Goal: Information Seeking & Learning: Learn about a topic

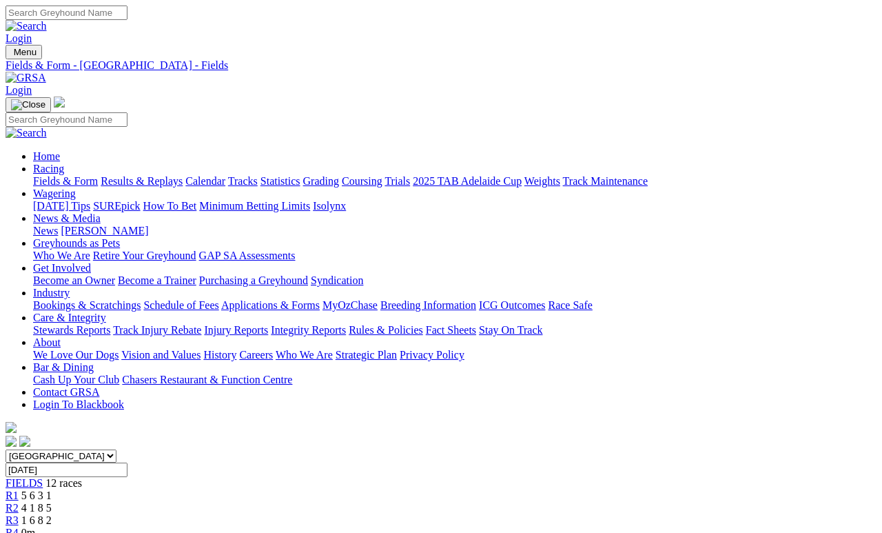
click at [183, 175] on link "Results & Replays" at bounding box center [142, 181] width 82 height 12
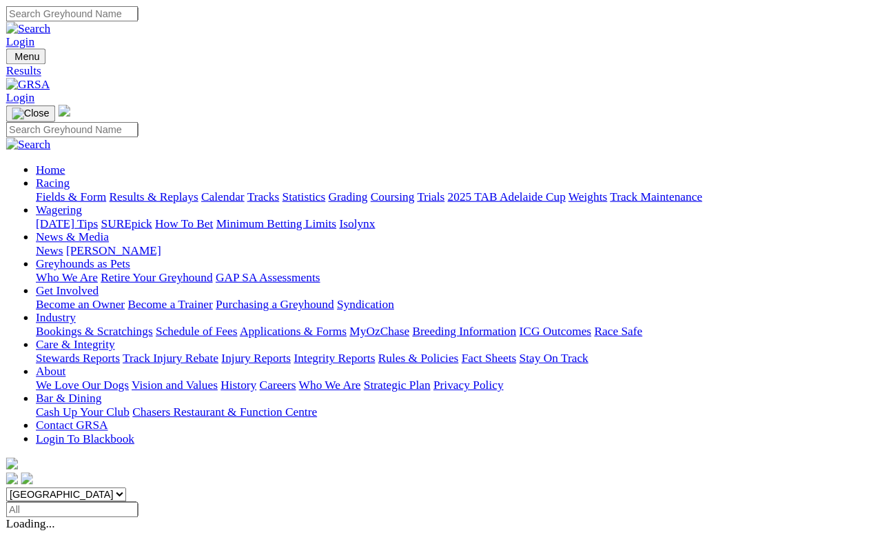
scroll to position [6, 0]
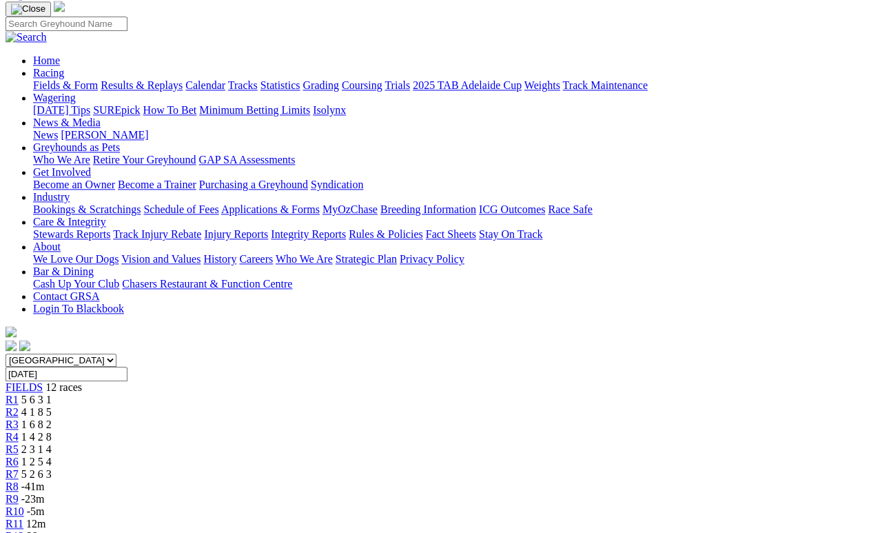
scroll to position [95, 0]
click at [52, 407] on span "4 1 8 5" at bounding box center [36, 413] width 30 height 12
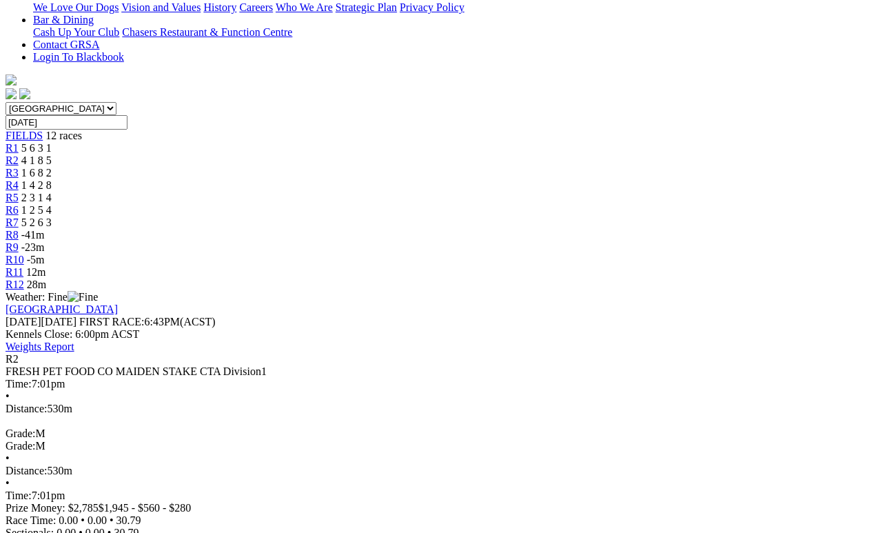
scroll to position [349, 0]
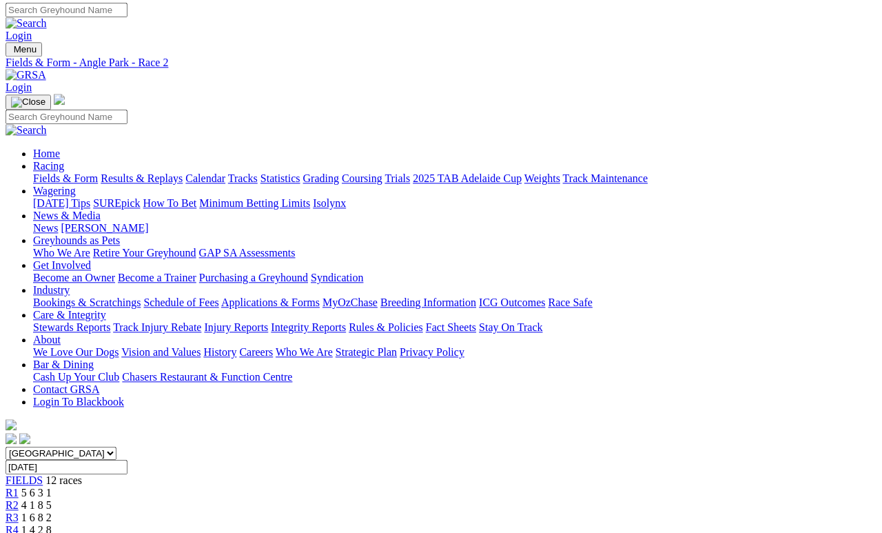
scroll to position [2, 0]
click at [52, 512] on span "1 6 8 2" at bounding box center [36, 518] width 30 height 12
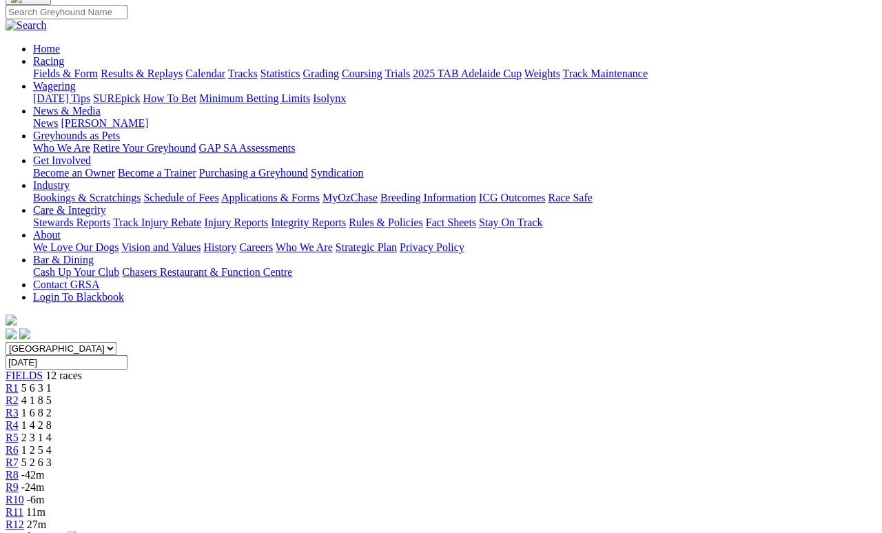
scroll to position [108, 0]
click at [52, 419] on span "1 4 2 8" at bounding box center [36, 425] width 30 height 12
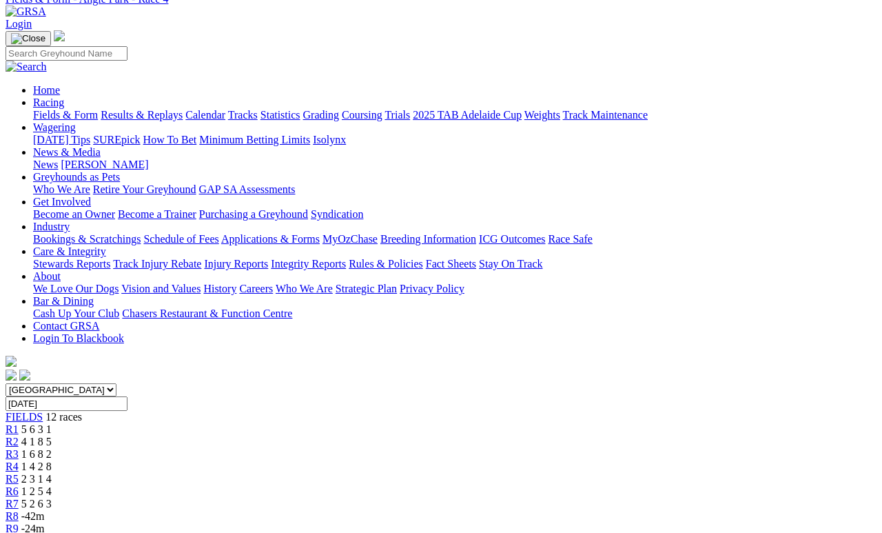
scroll to position [48, 0]
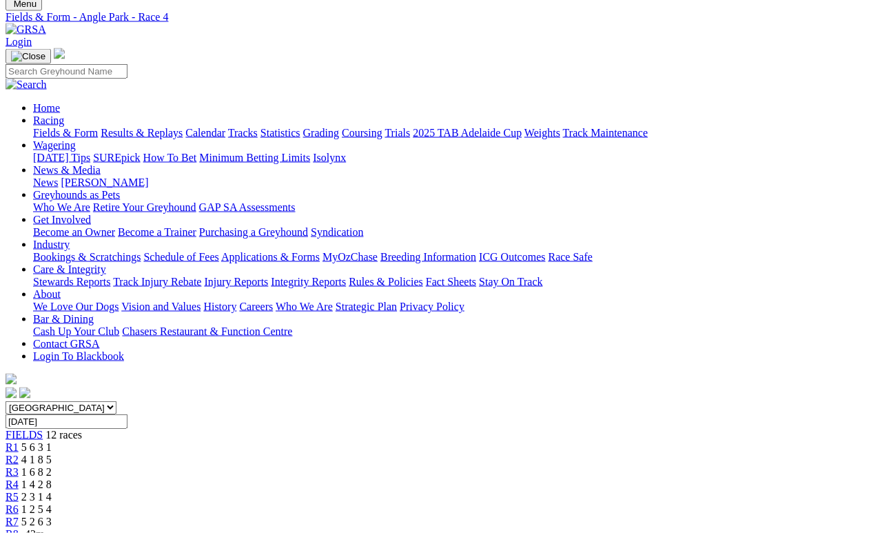
click at [19, 491] on link "R5" at bounding box center [12, 497] width 13 height 12
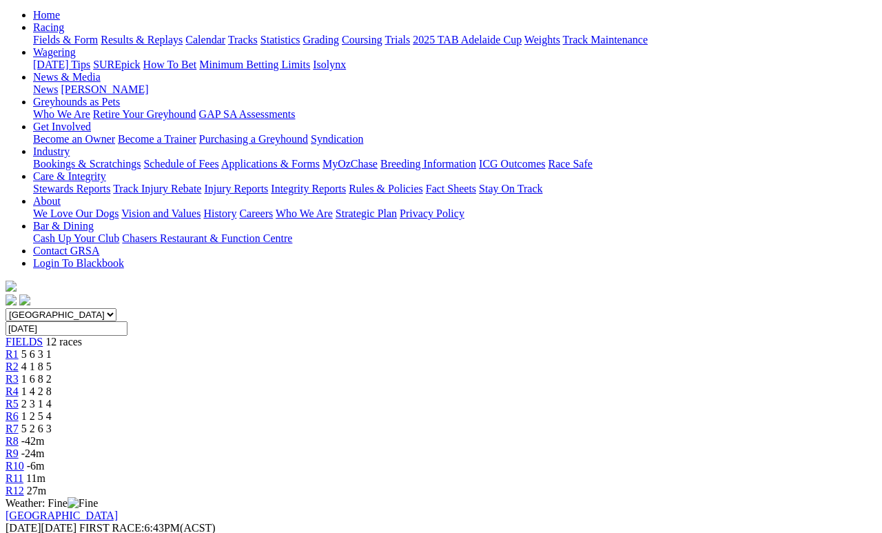
scroll to position [160, 0]
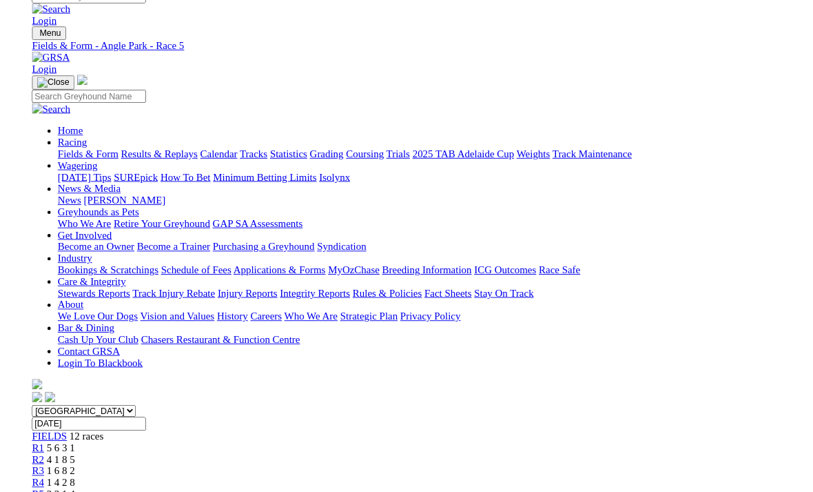
scroll to position [178, 0]
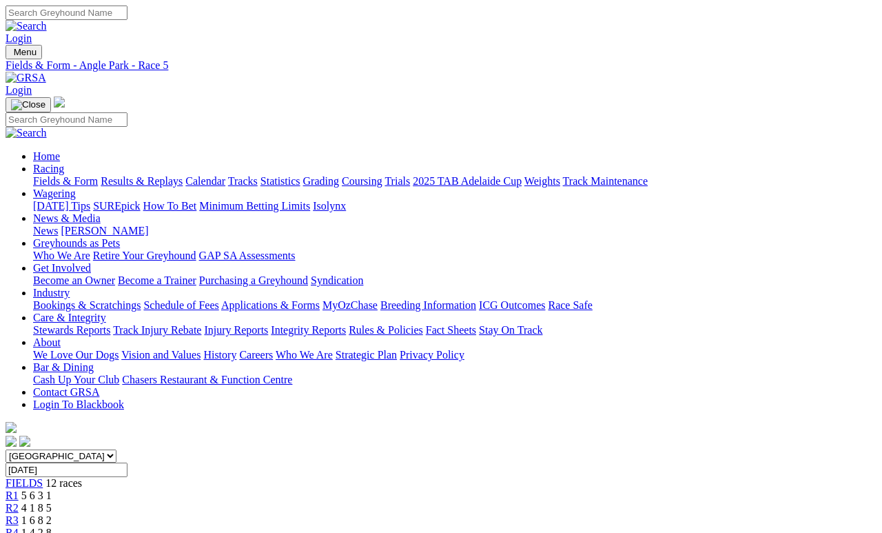
scroll to position [184, 0]
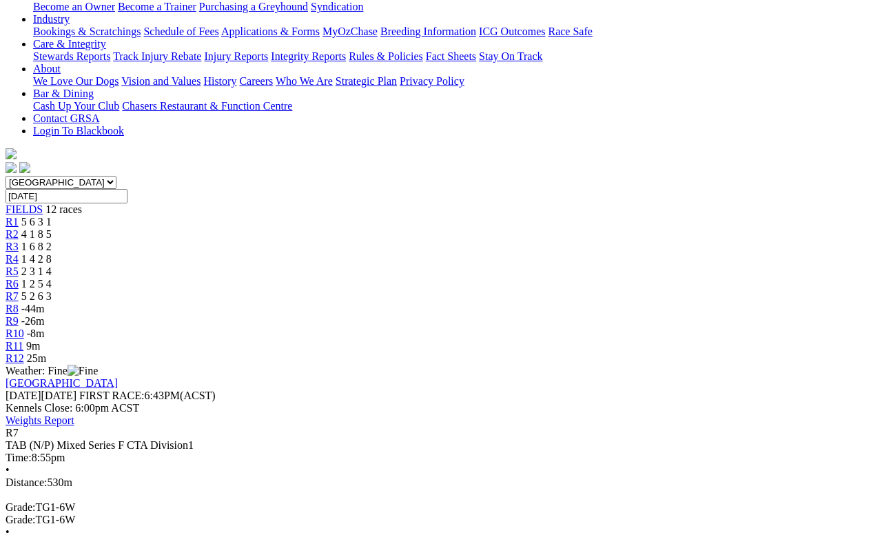
scroll to position [277, 0]
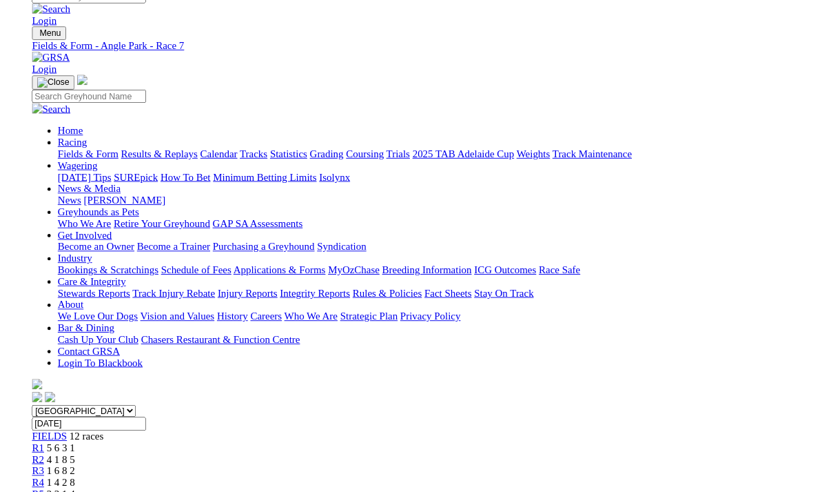
scroll to position [294, 0]
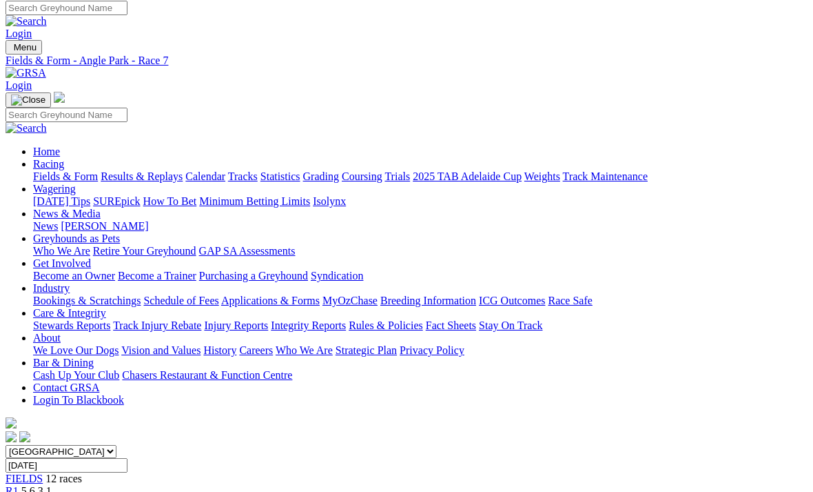
scroll to position [0, 0]
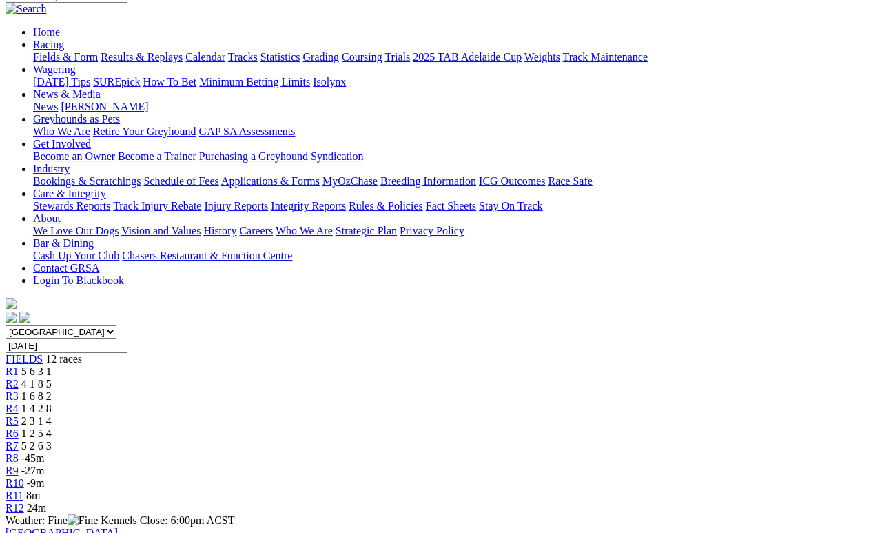
scroll to position [123, 0]
click at [82, 354] on span "12 races" at bounding box center [63, 360] width 37 height 12
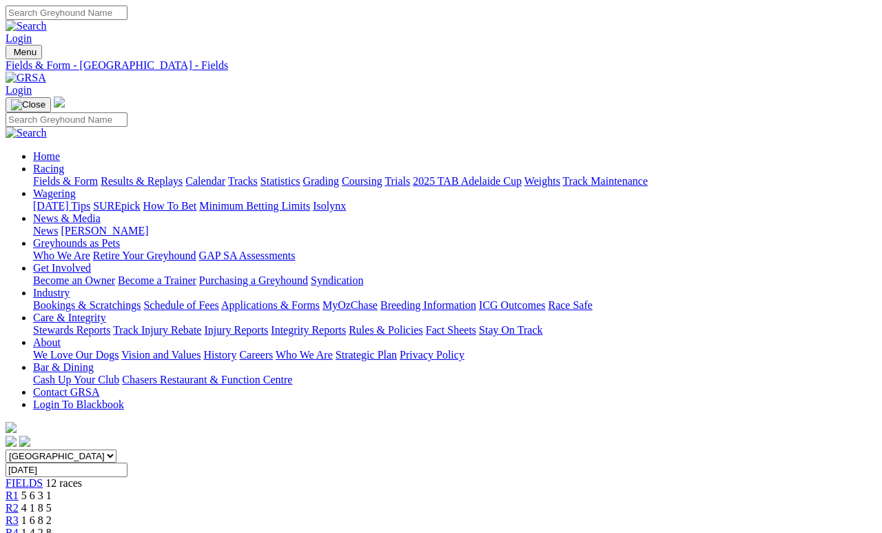
click at [68, 175] on link "Fields & Form" at bounding box center [65, 181] width 65 height 12
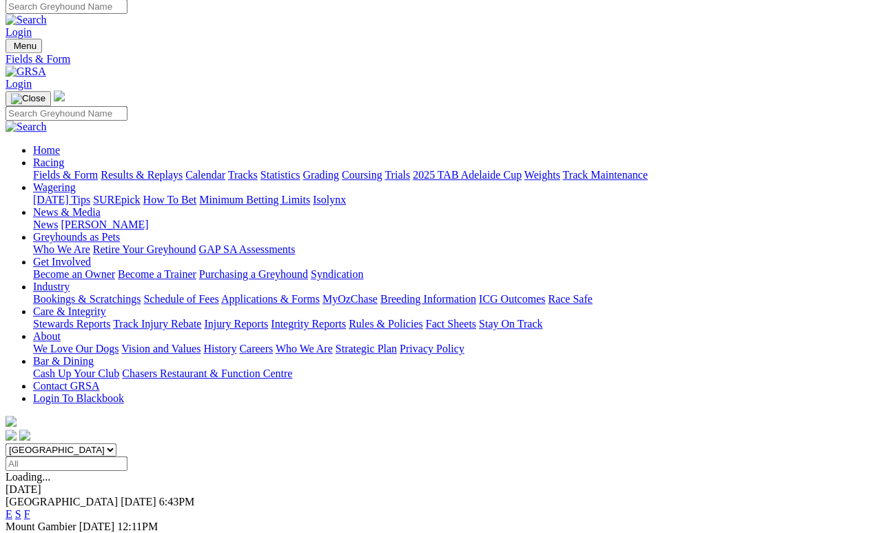
scroll to position [6, 0]
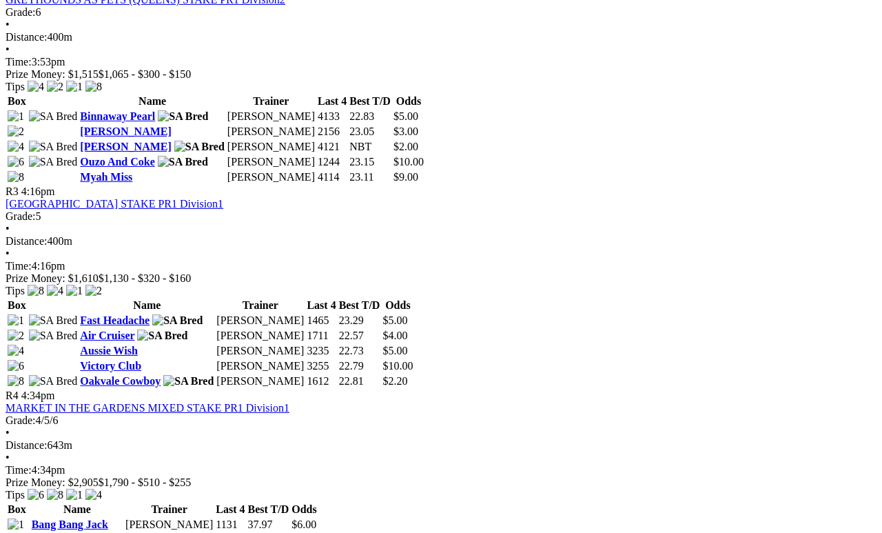
scroll to position [927, 0]
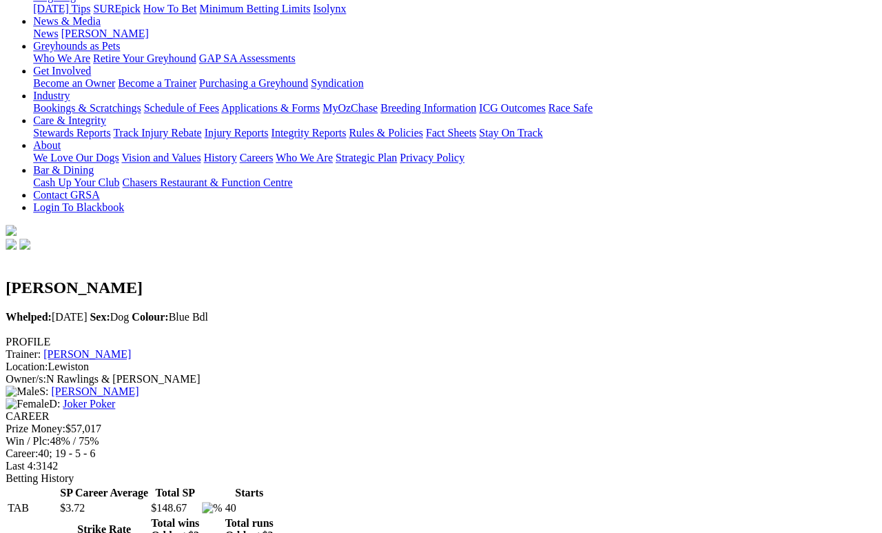
scroll to position [198, 2]
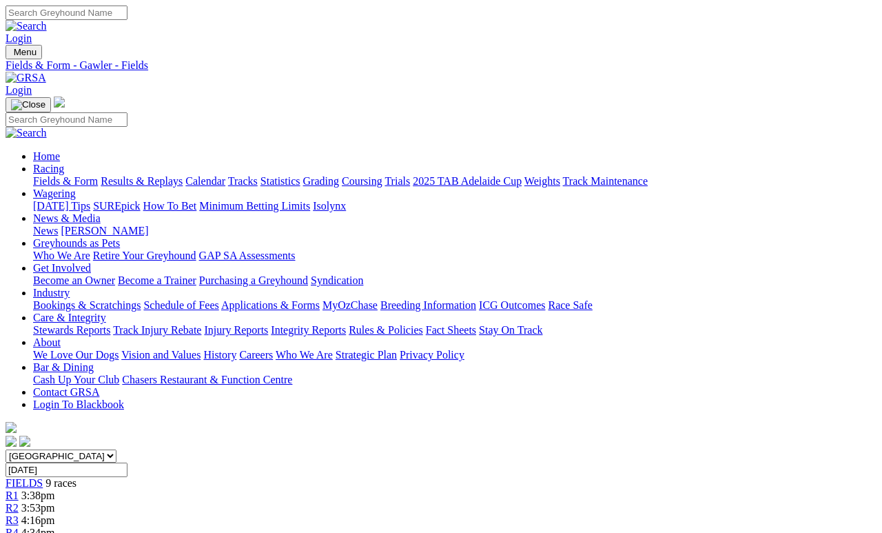
click at [57, 175] on link "Fields & Form" at bounding box center [65, 181] width 65 height 12
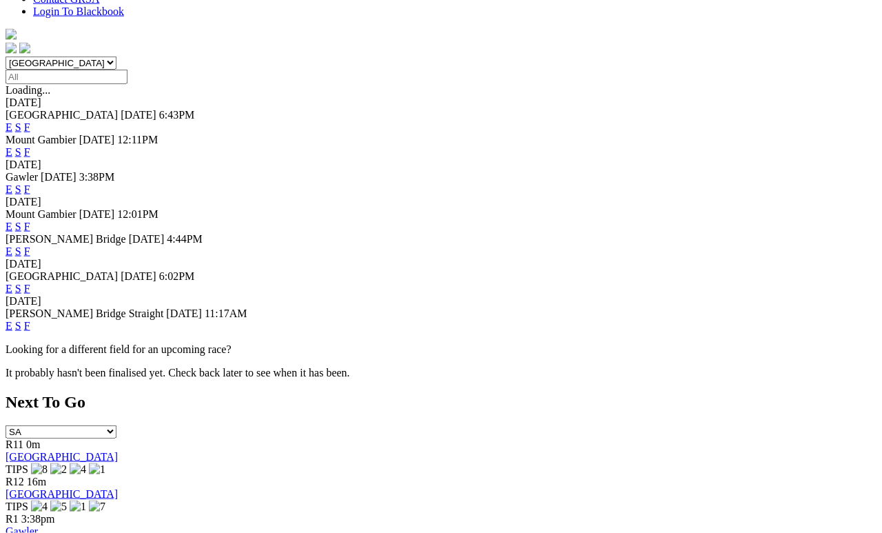
scroll to position [394, 0]
click at [30, 282] on link "F" at bounding box center [27, 288] width 6 height 12
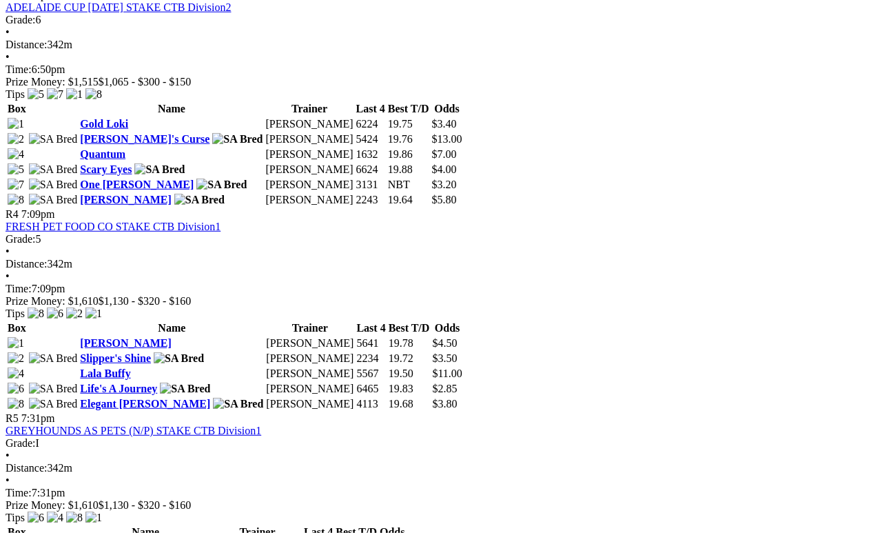
scroll to position [1177, 0]
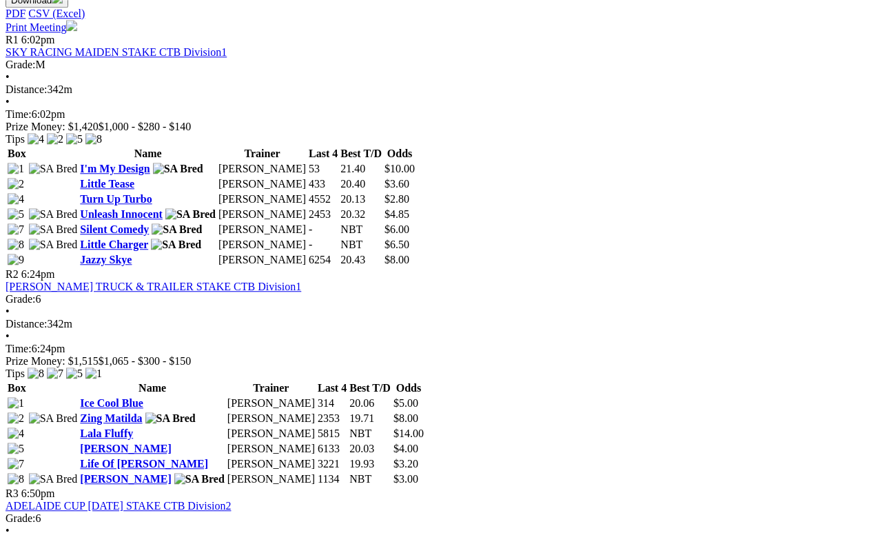
scroll to position [672, 0]
